Goal: Download file/media

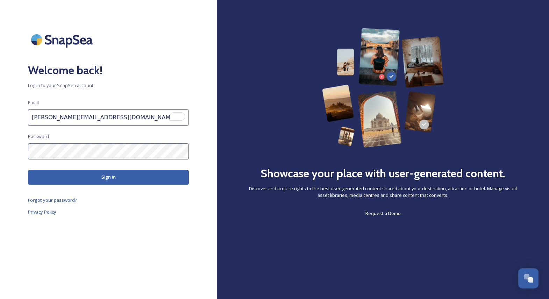
click at [63, 178] on button "Sign in" at bounding box center [108, 177] width 161 height 14
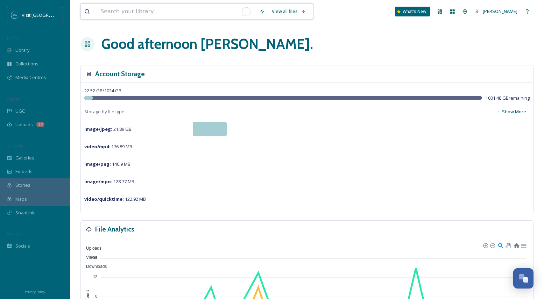
click at [171, 10] on input "To enrich screen reader interactions, please activate Accessibility in Grammarl…" at bounding box center [176, 11] width 159 height 15
type input "app"
type input "a"
type input "pasty"
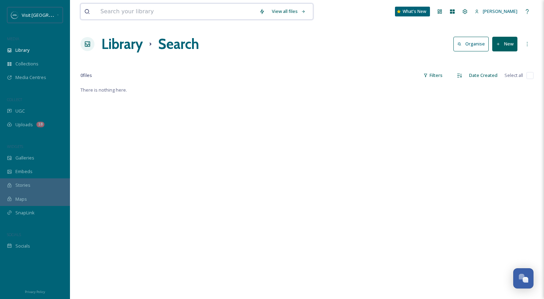
click at [183, 12] on input at bounding box center [176, 11] width 159 height 15
type input "pasty"
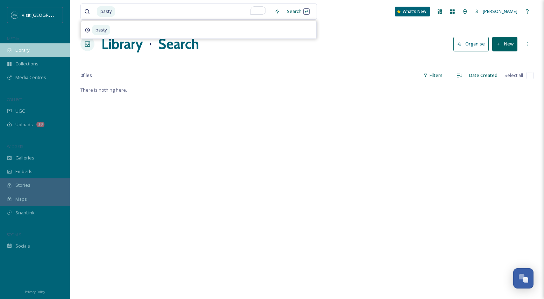
click at [27, 46] on div "Library" at bounding box center [35, 50] width 70 height 14
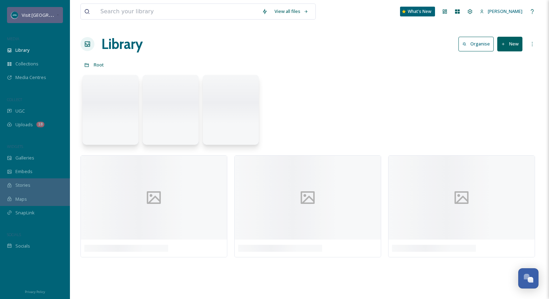
click at [36, 16] on span "Visit [GEOGRAPHIC_DATA][US_STATE]" at bounding box center [61, 15] width 78 height 7
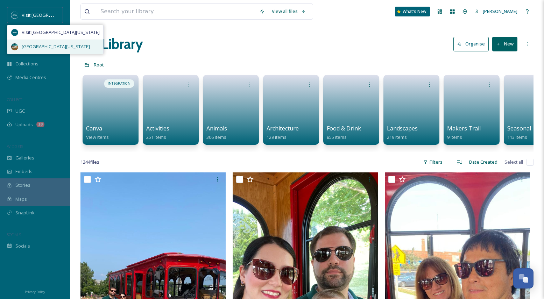
click at [36, 42] on div "[GEOGRAPHIC_DATA][US_STATE]" at bounding box center [55, 47] width 96 height 14
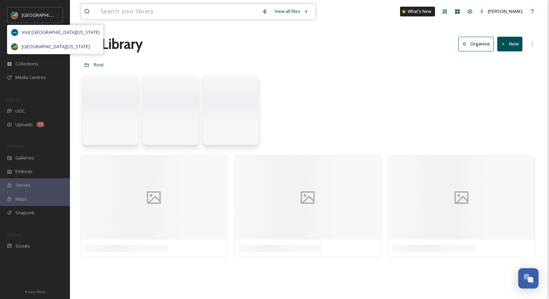
click at [114, 13] on input at bounding box center [178, 11] width 162 height 15
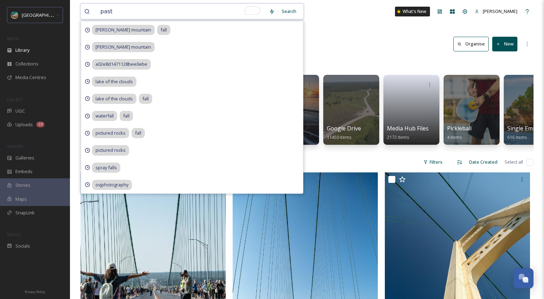
type input "pasty"
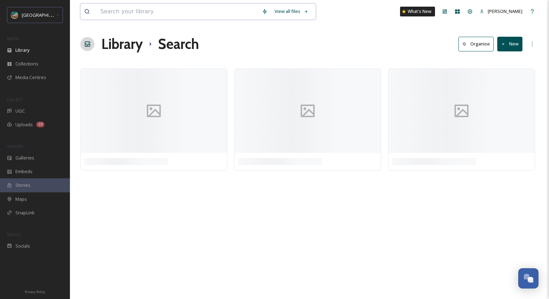
click at [118, 13] on input at bounding box center [178, 11] width 162 height 15
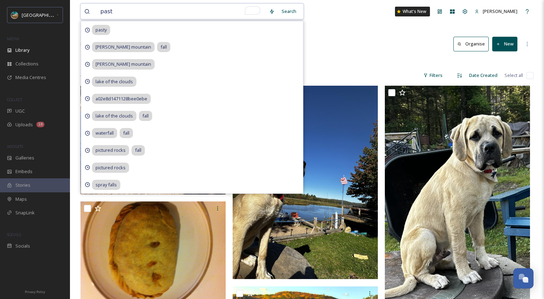
type input "pasty"
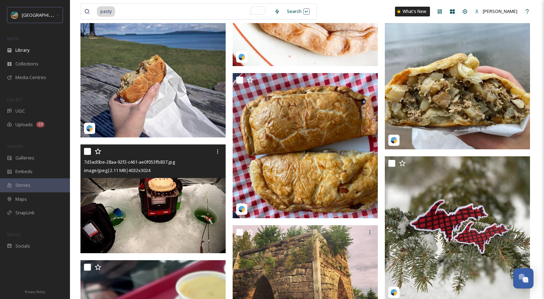
scroll to position [1099, 0]
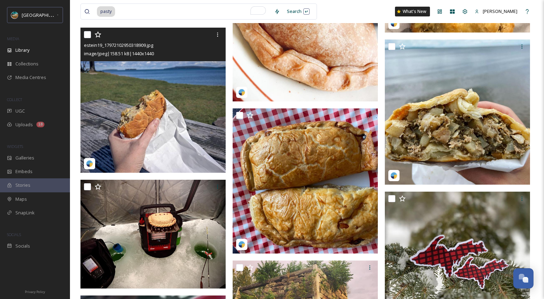
click at [87, 35] on input "checkbox" at bounding box center [87, 34] width 7 height 7
checkbox input "true"
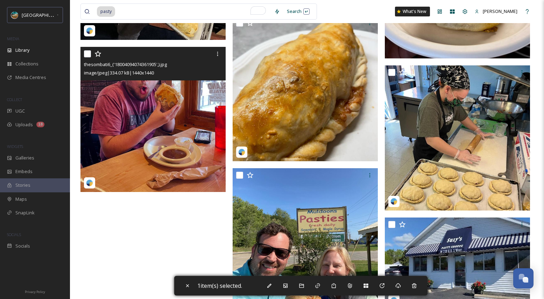
scroll to position [2169, 0]
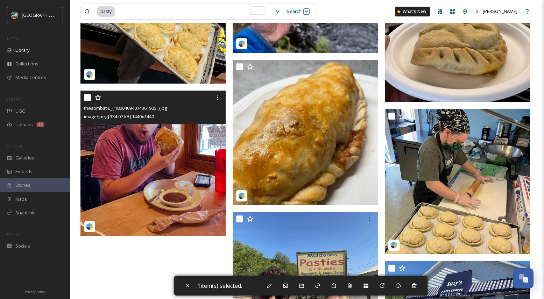
click at [88, 99] on input "checkbox" at bounding box center [87, 97] width 7 height 7
checkbox input "true"
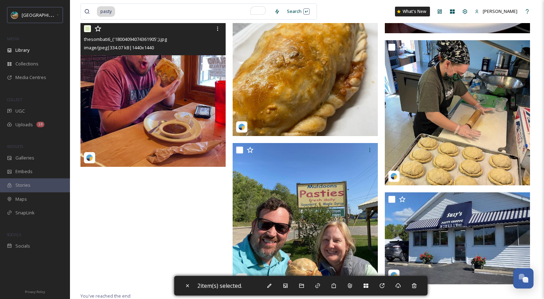
scroll to position [2239, 0]
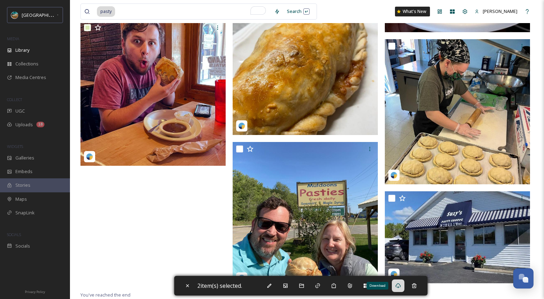
click at [403, 290] on div "Download" at bounding box center [398, 286] width 13 height 13
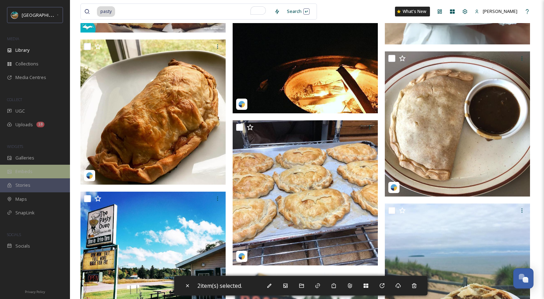
scroll to position [629, 0]
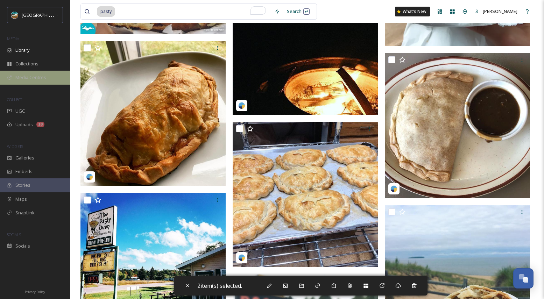
click at [33, 79] on span "Media Centres" at bounding box center [30, 77] width 31 height 7
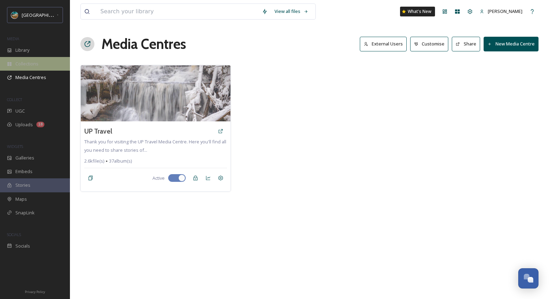
click at [34, 66] on span "Collections" at bounding box center [26, 64] width 23 height 7
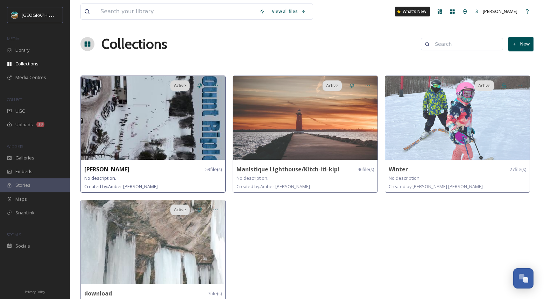
click at [126, 138] on img at bounding box center [153, 118] width 145 height 84
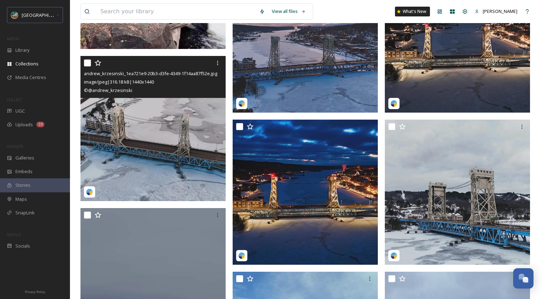
scroll to position [328, 0]
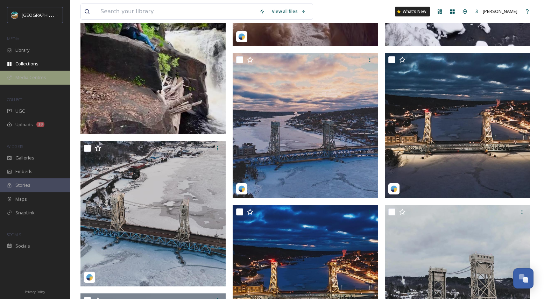
click at [20, 76] on span "Media Centres" at bounding box center [30, 77] width 31 height 7
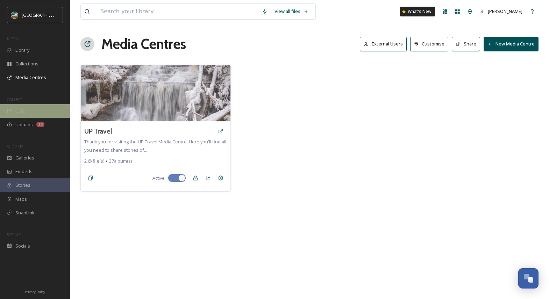
click at [29, 111] on div "UGC" at bounding box center [35, 111] width 70 height 14
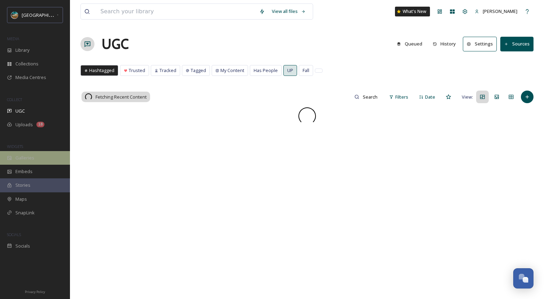
click at [25, 161] on span "Galleries" at bounding box center [24, 158] width 19 height 7
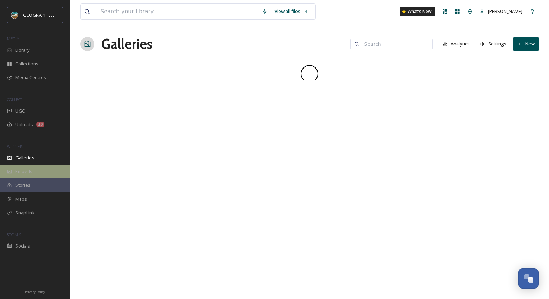
click at [36, 171] on div "Embeds" at bounding box center [35, 172] width 70 height 14
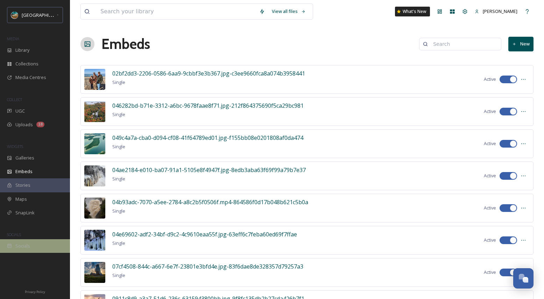
click at [32, 246] on div "Socials" at bounding box center [35, 246] width 70 height 14
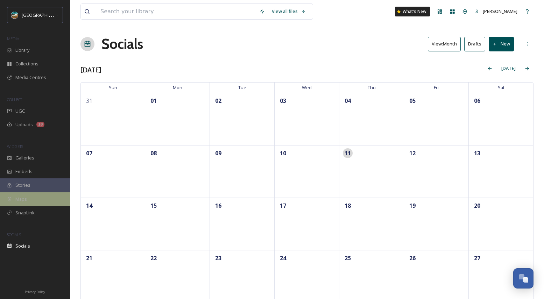
click at [31, 202] on div "Maps" at bounding box center [35, 199] width 70 height 14
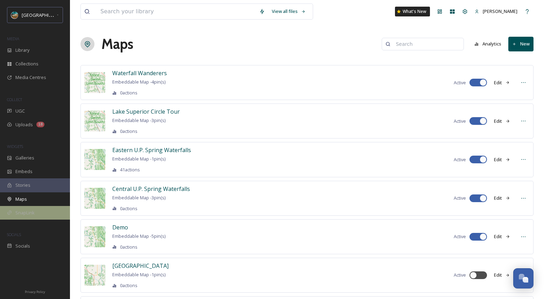
click at [30, 213] on span "SnapLink" at bounding box center [24, 213] width 19 height 7
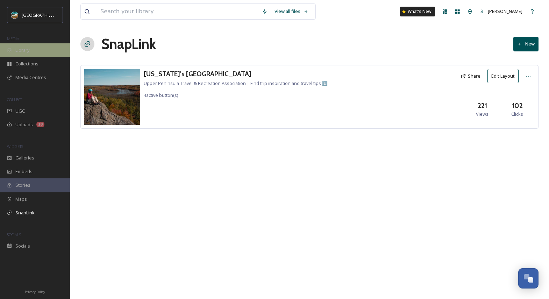
click at [19, 51] on span "Library" at bounding box center [22, 50] width 14 height 7
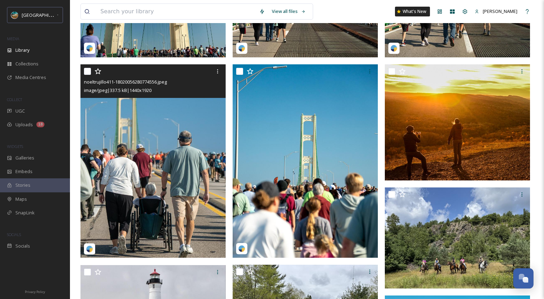
scroll to position [709, 0]
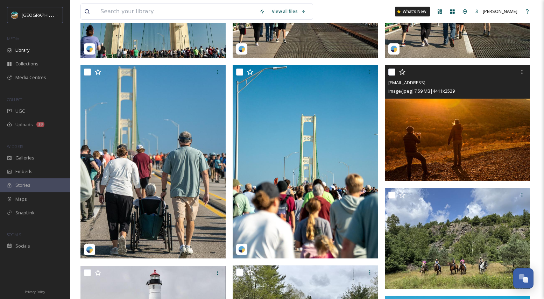
click at [434, 132] on img at bounding box center [457, 123] width 145 height 116
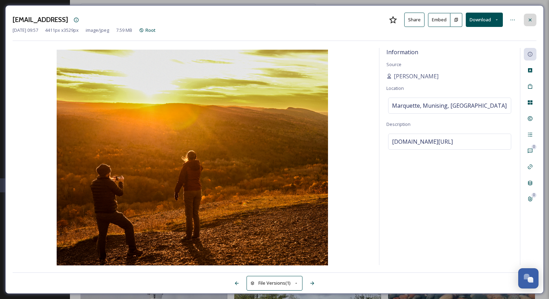
click at [535, 16] on div at bounding box center [530, 20] width 13 height 13
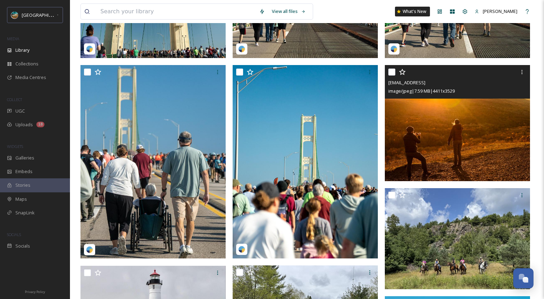
scroll to position [705, 0]
